Goal: Information Seeking & Learning: Find specific page/section

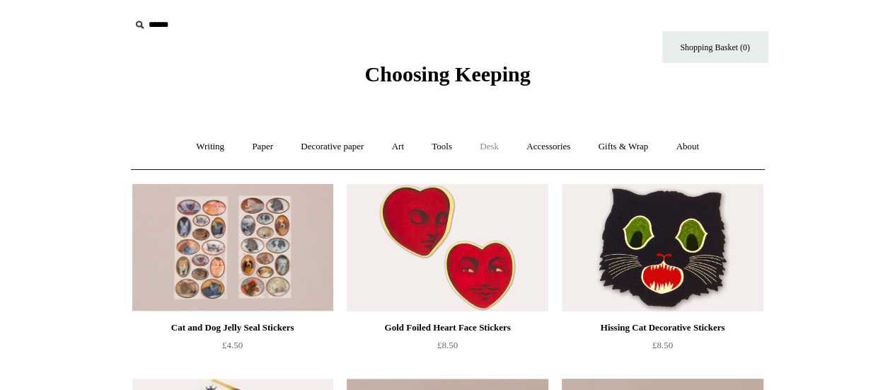
click at [490, 145] on link "Desk +" at bounding box center [489, 147] width 45 height 38
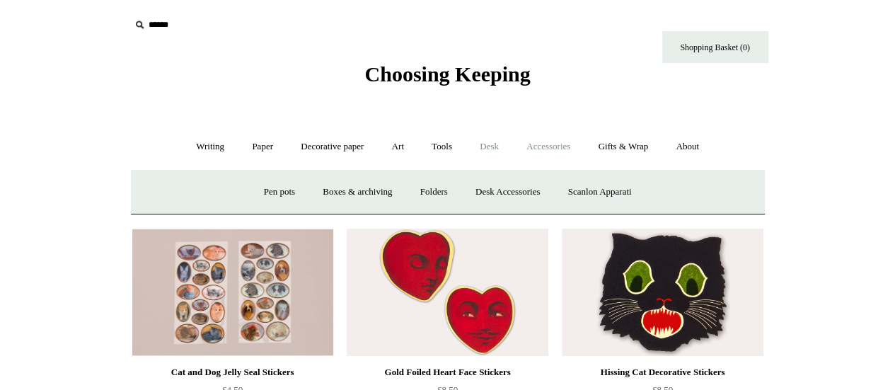
click at [563, 151] on link "Accessories +" at bounding box center [548, 147] width 69 height 38
click at [437, 145] on link "Tools +" at bounding box center [442, 147] width 46 height 38
click at [149, 17] on input "text" at bounding box center [217, 25] width 174 height 26
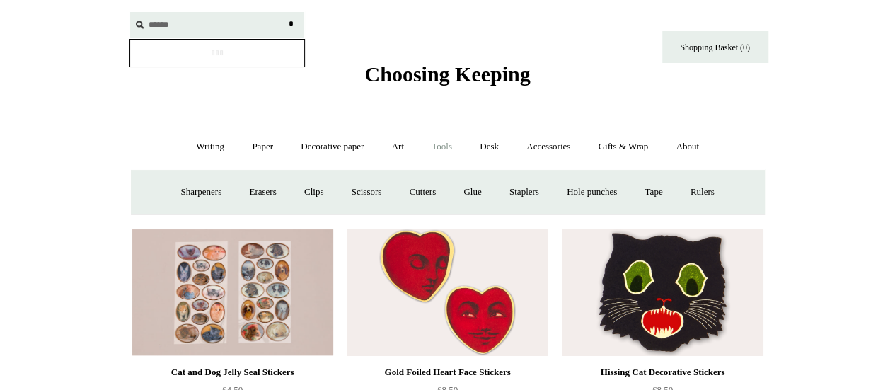
type input "******"
click at [285, 12] on input "*" at bounding box center [292, 24] width 14 height 25
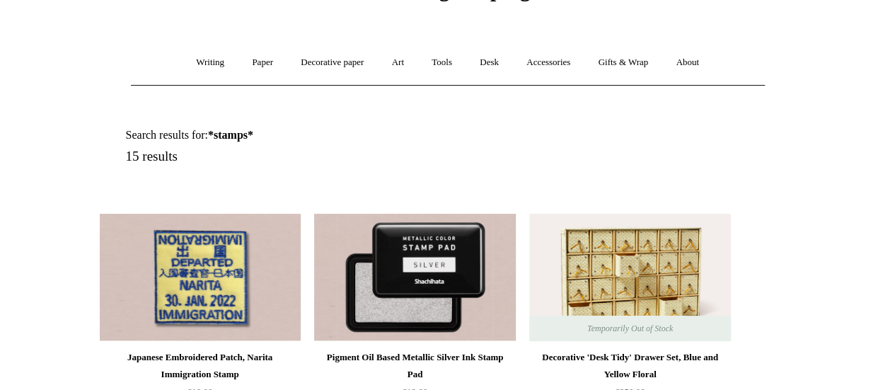
scroll to position [115, 0]
